Goal: Complete application form

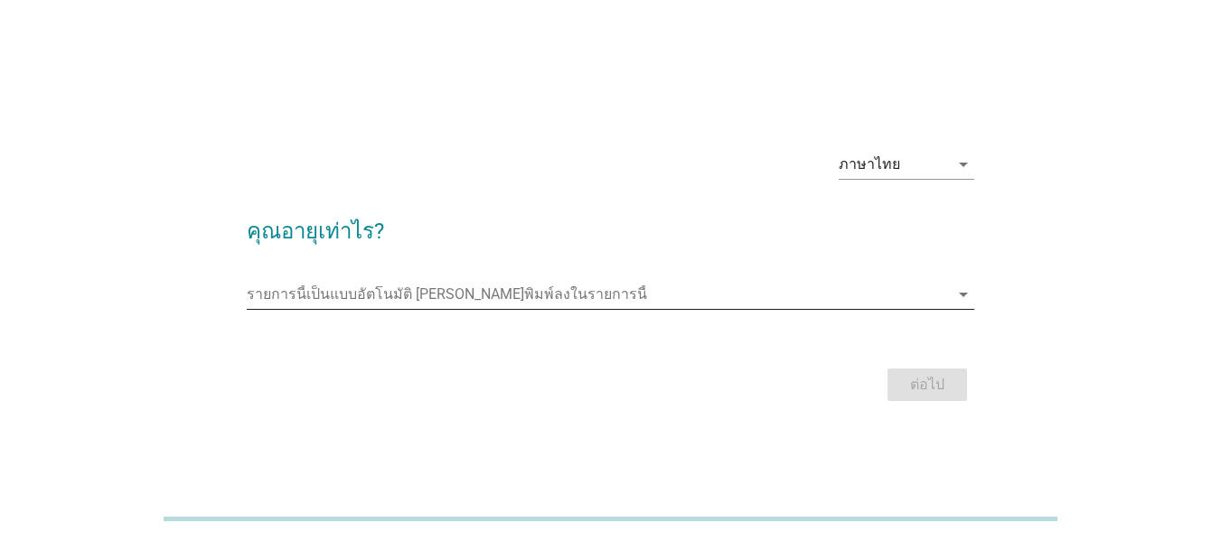
click at [960, 295] on icon "arrow_drop_down" at bounding box center [963, 295] width 22 height 22
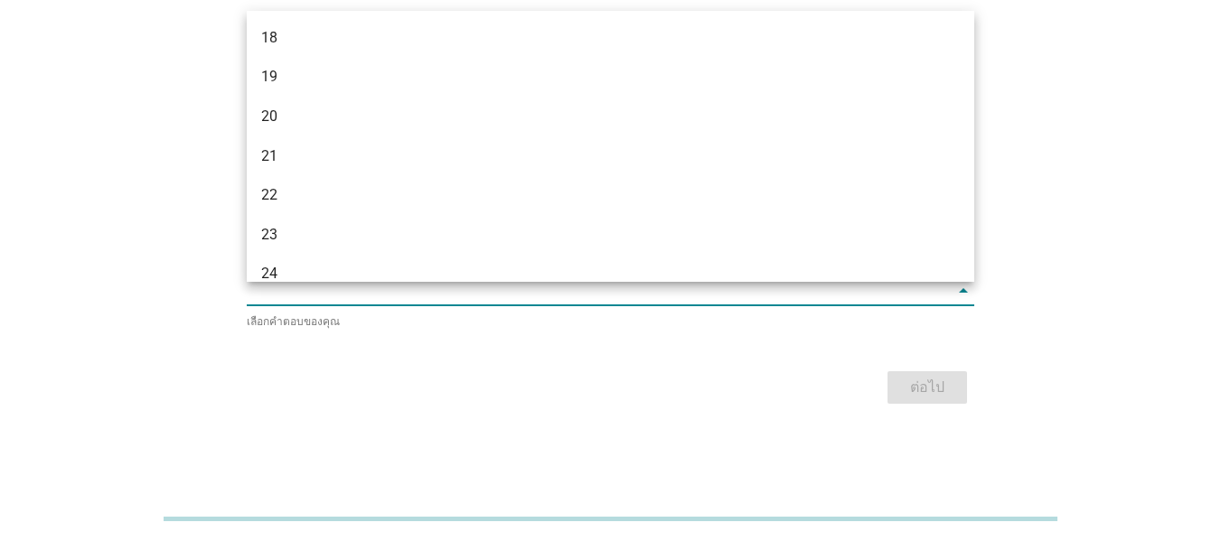
click at [1055, 106] on div "ภาษาไทย arrow_drop_down คุณอายุเท่าไร? รายการนี้เป็นแบบอัตโนมัติ [PERSON_NAME]พ…" at bounding box center [610, 271] width 1177 height 350
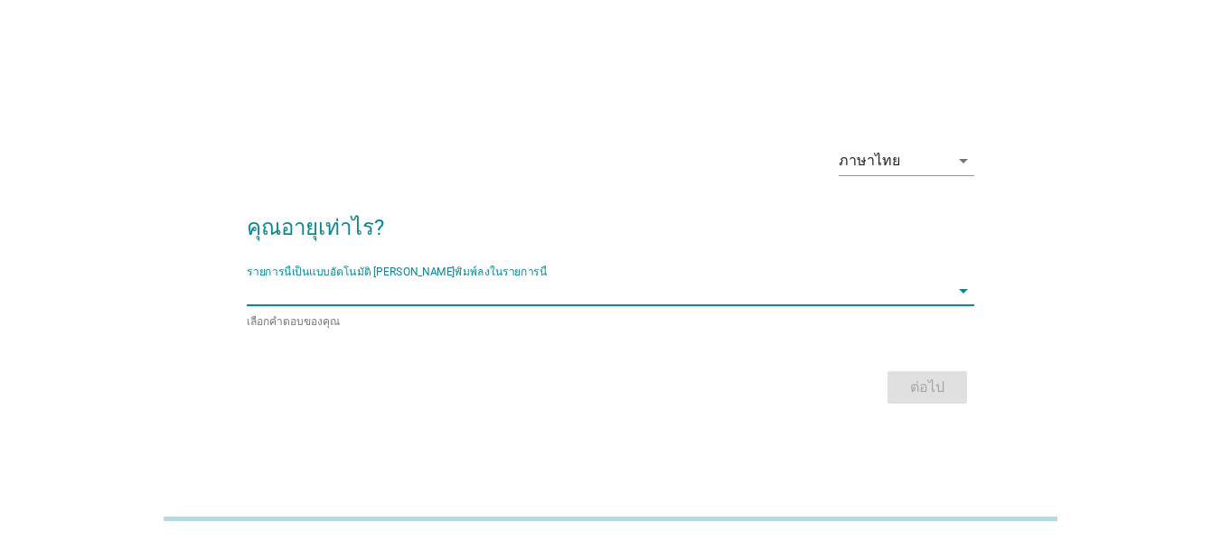
click at [270, 285] on input "รายการนี้เป็นแบบอัตโนมัติ คุณสามารถพิมพ์ลงในรายการนี้" at bounding box center [598, 290] width 702 height 29
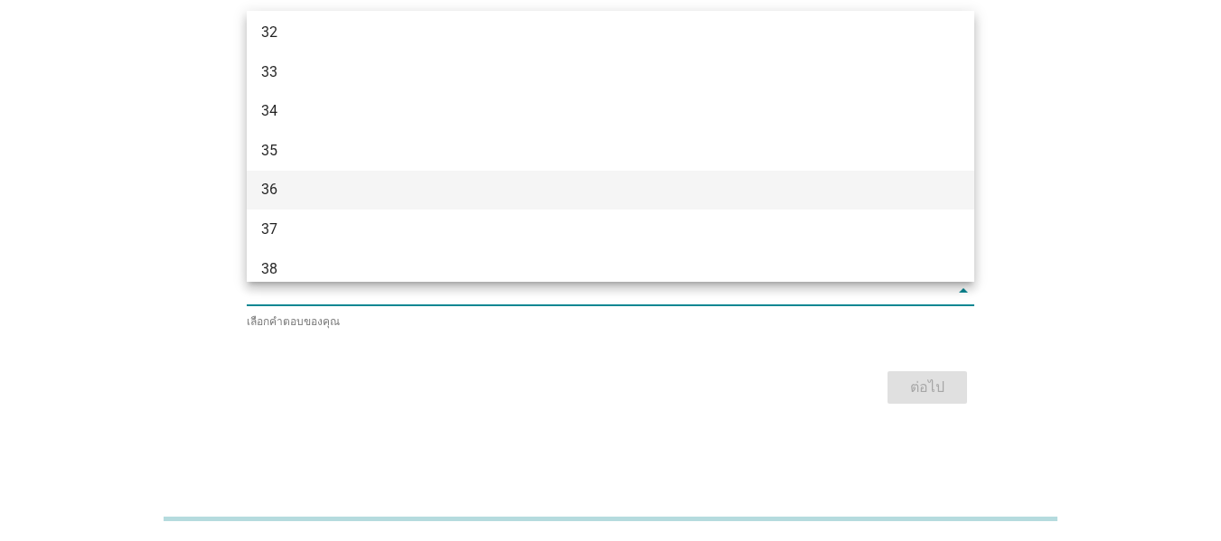
scroll to position [723, 0]
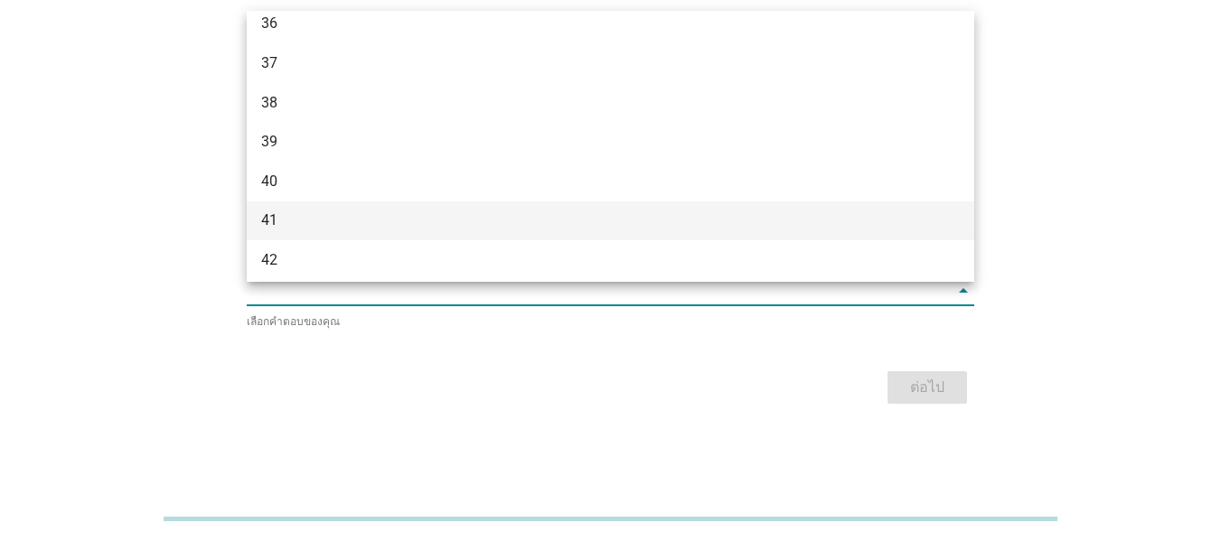
click at [494, 221] on div "41" at bounding box center [581, 221] width 641 height 22
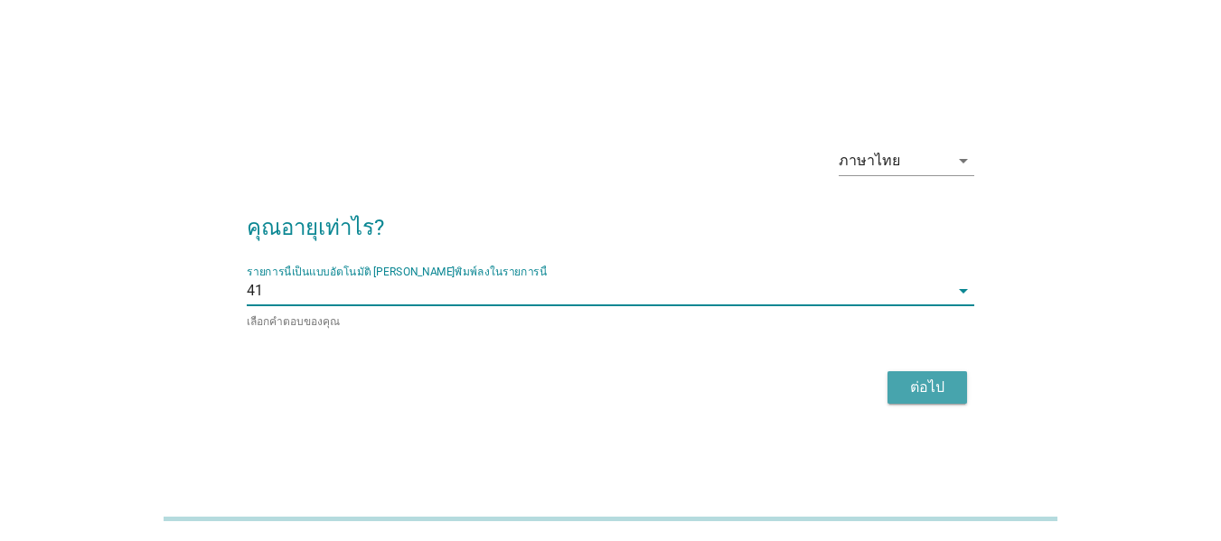
click at [907, 378] on div "ต่อไป" at bounding box center [927, 388] width 51 height 22
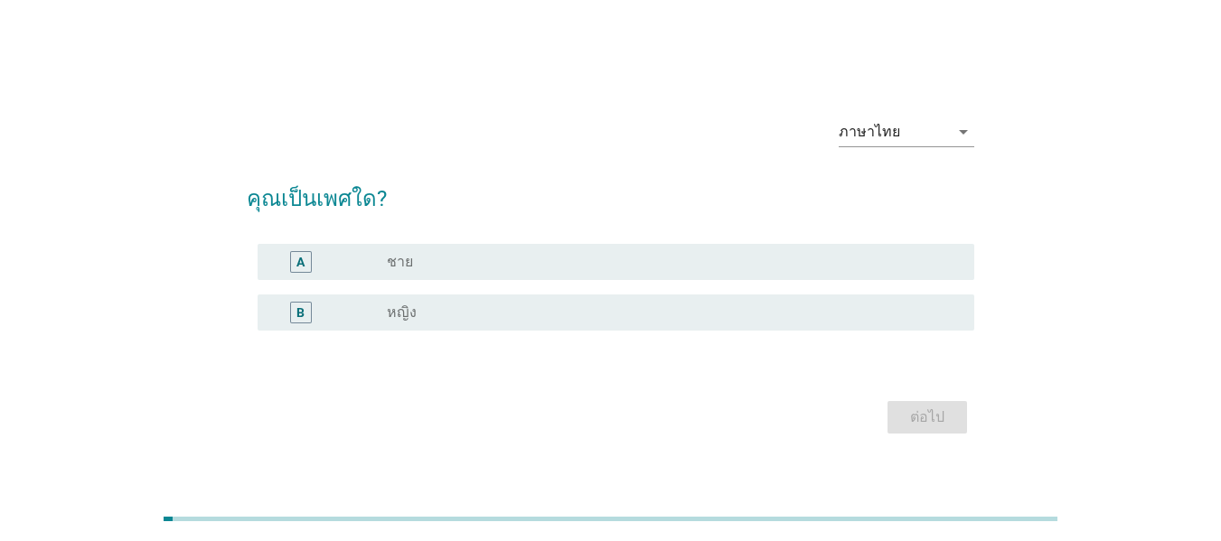
click at [659, 310] on div "radio_button_unchecked หญิง" at bounding box center [666, 313] width 558 height 18
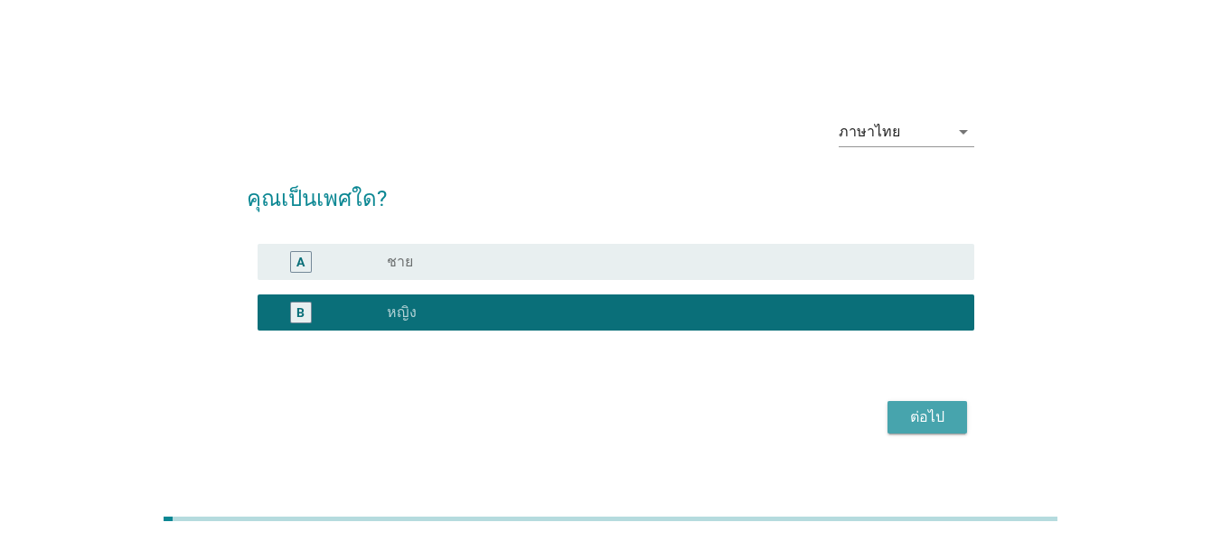
click at [917, 415] on div "ต่อไป" at bounding box center [927, 418] width 51 height 22
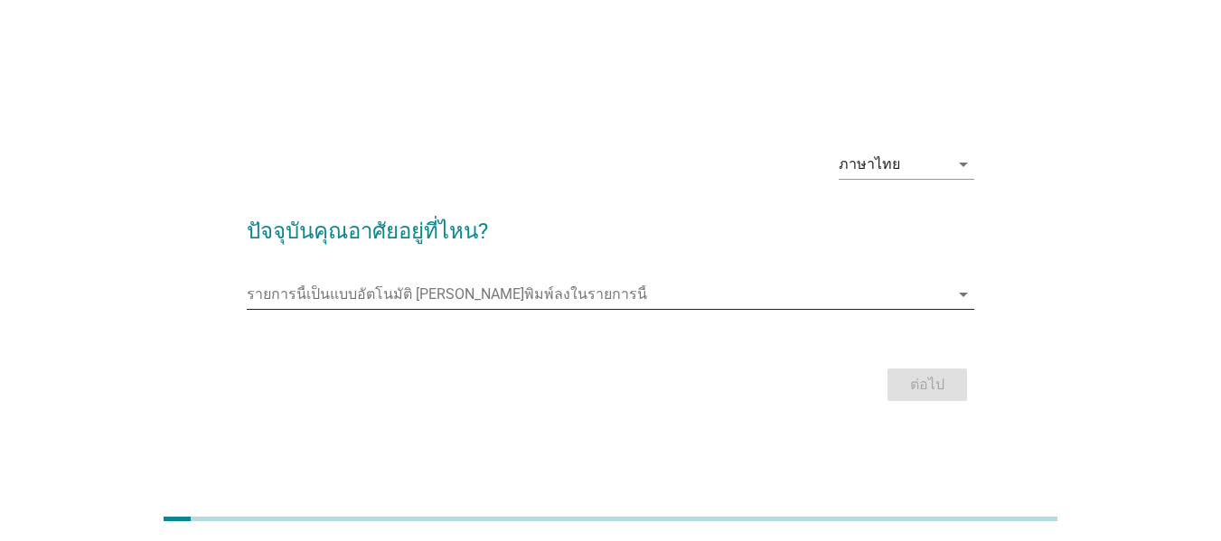
click at [580, 293] on input "รายการนี้เป็นแบบอัตโนมัติ คุณสามารถพิมพ์ลงในรายการนี้" at bounding box center [598, 294] width 702 height 29
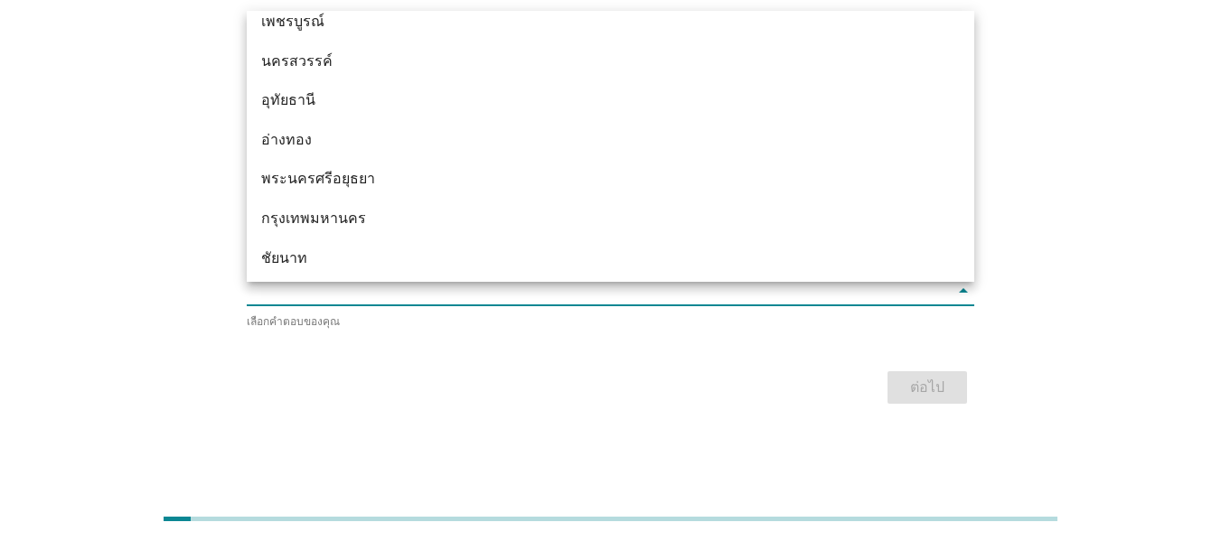
scroll to position [1446, 0]
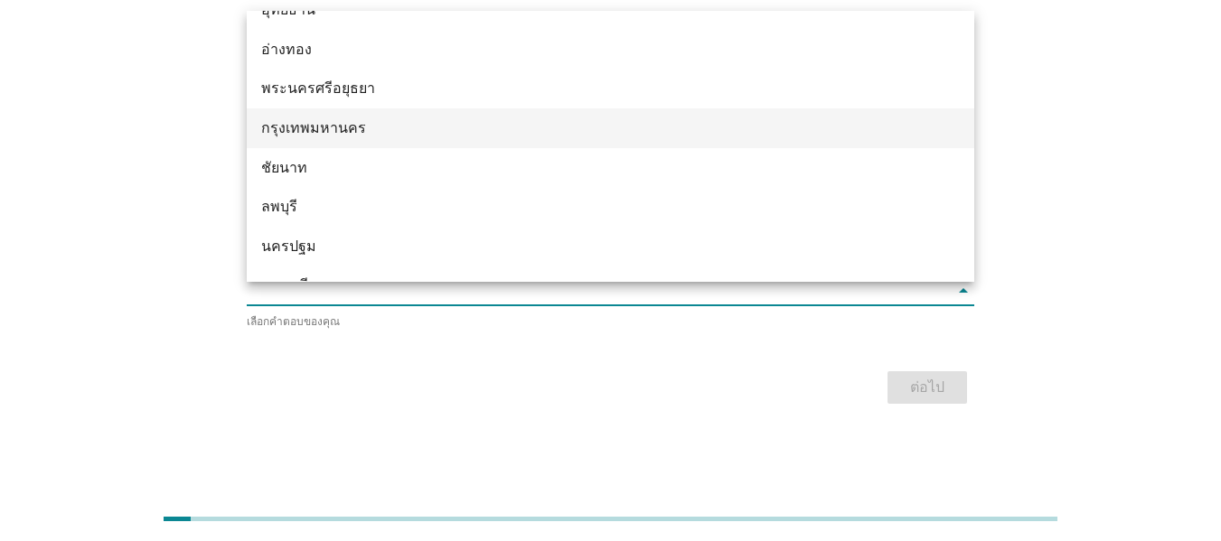
click at [464, 126] on div "กรุงเทพมหานคร" at bounding box center [581, 128] width 641 height 22
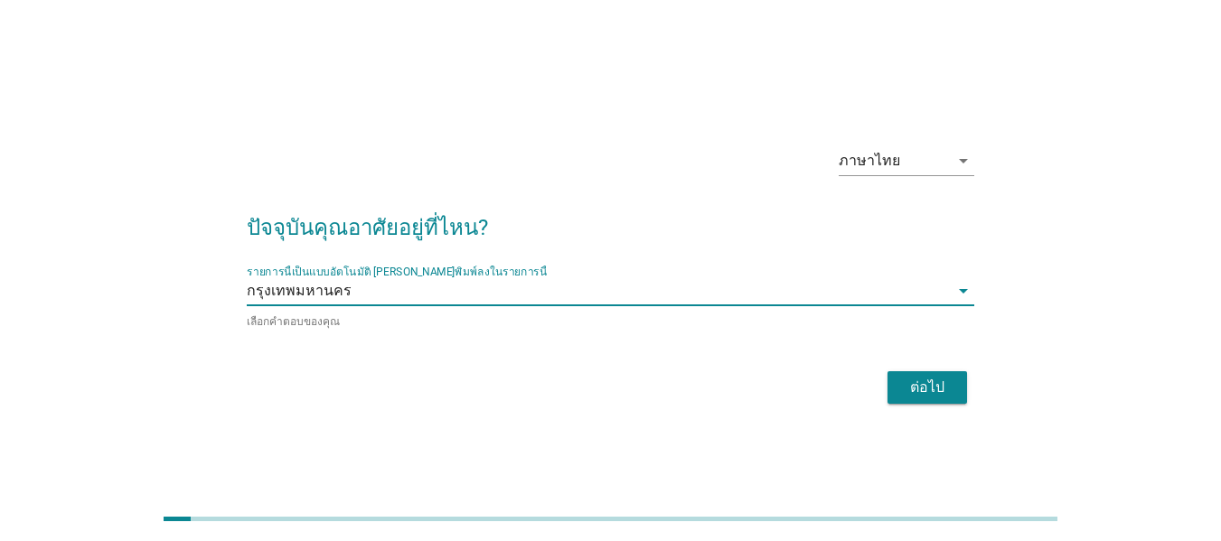
click at [937, 387] on div "ต่อไป" at bounding box center [927, 388] width 51 height 22
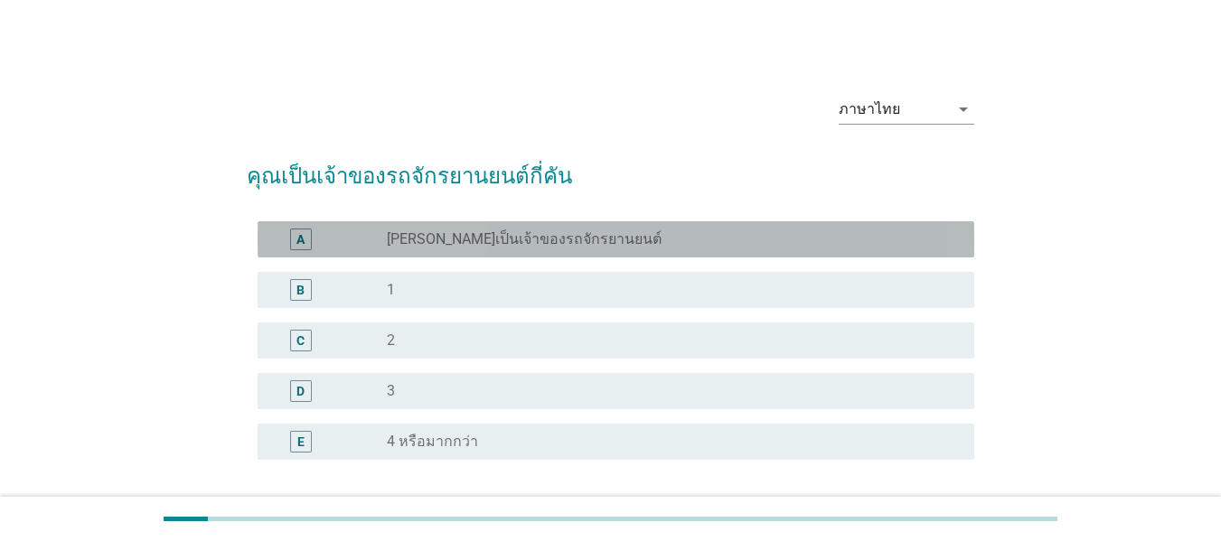
click at [590, 241] on div "radio_button_unchecked [PERSON_NAME]เป็นเจ้าของรถจักรยานยนต์" at bounding box center [666, 239] width 558 height 18
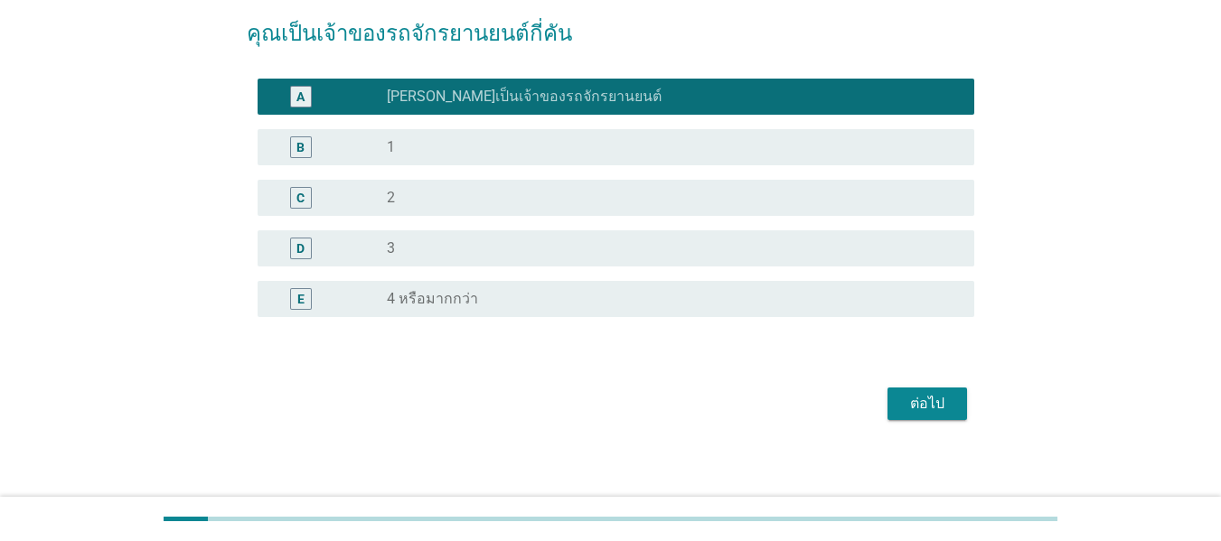
scroll to position [151, 0]
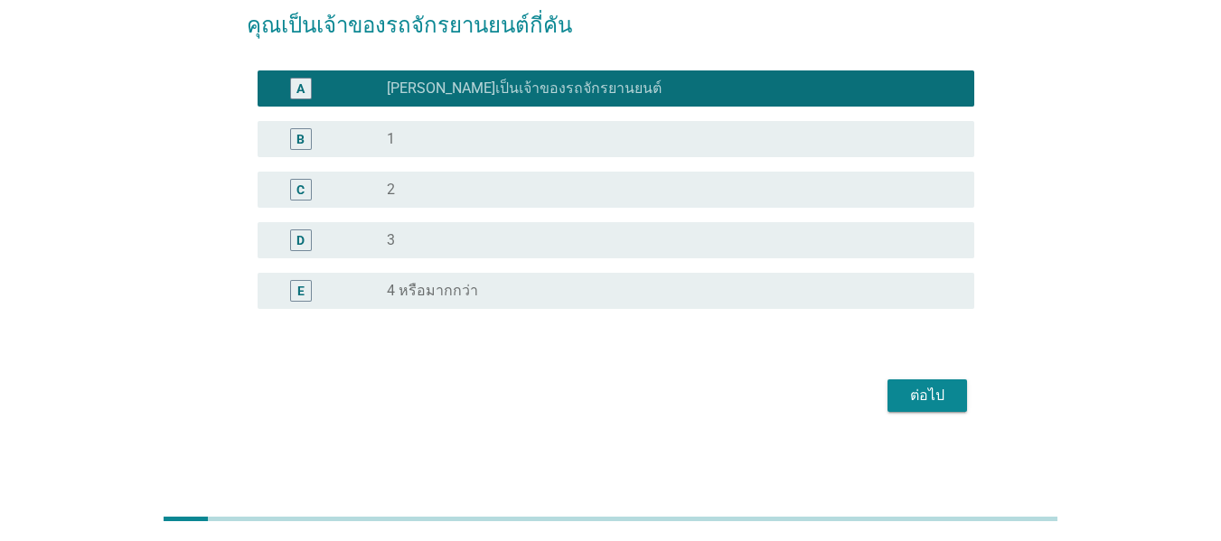
click at [918, 385] on div "ต่อไป" at bounding box center [927, 396] width 51 height 22
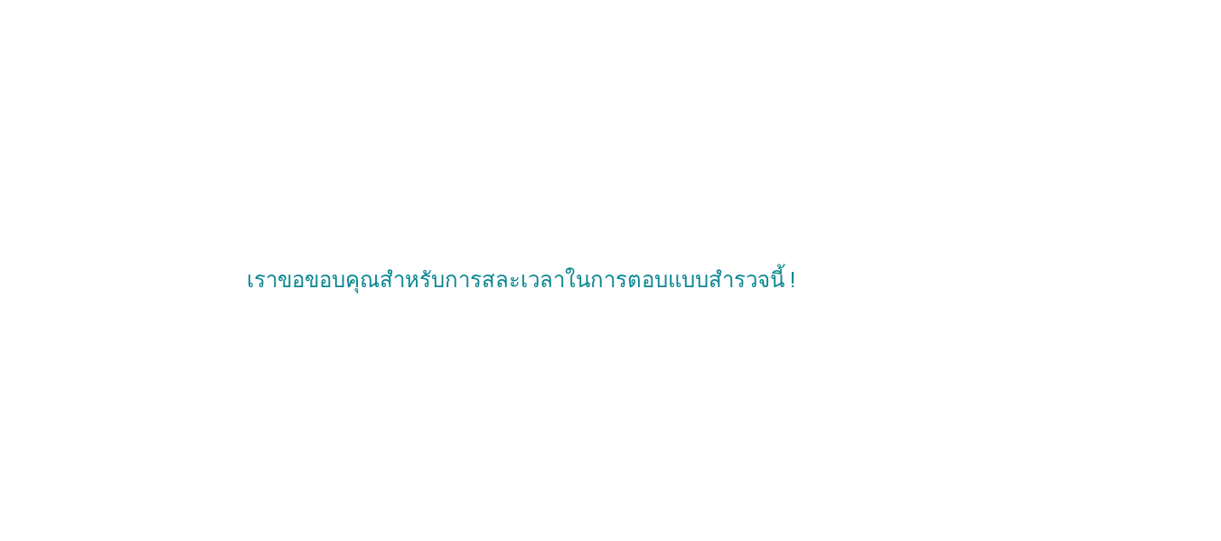
scroll to position [0, 0]
